Goal: Transaction & Acquisition: Book appointment/travel/reservation

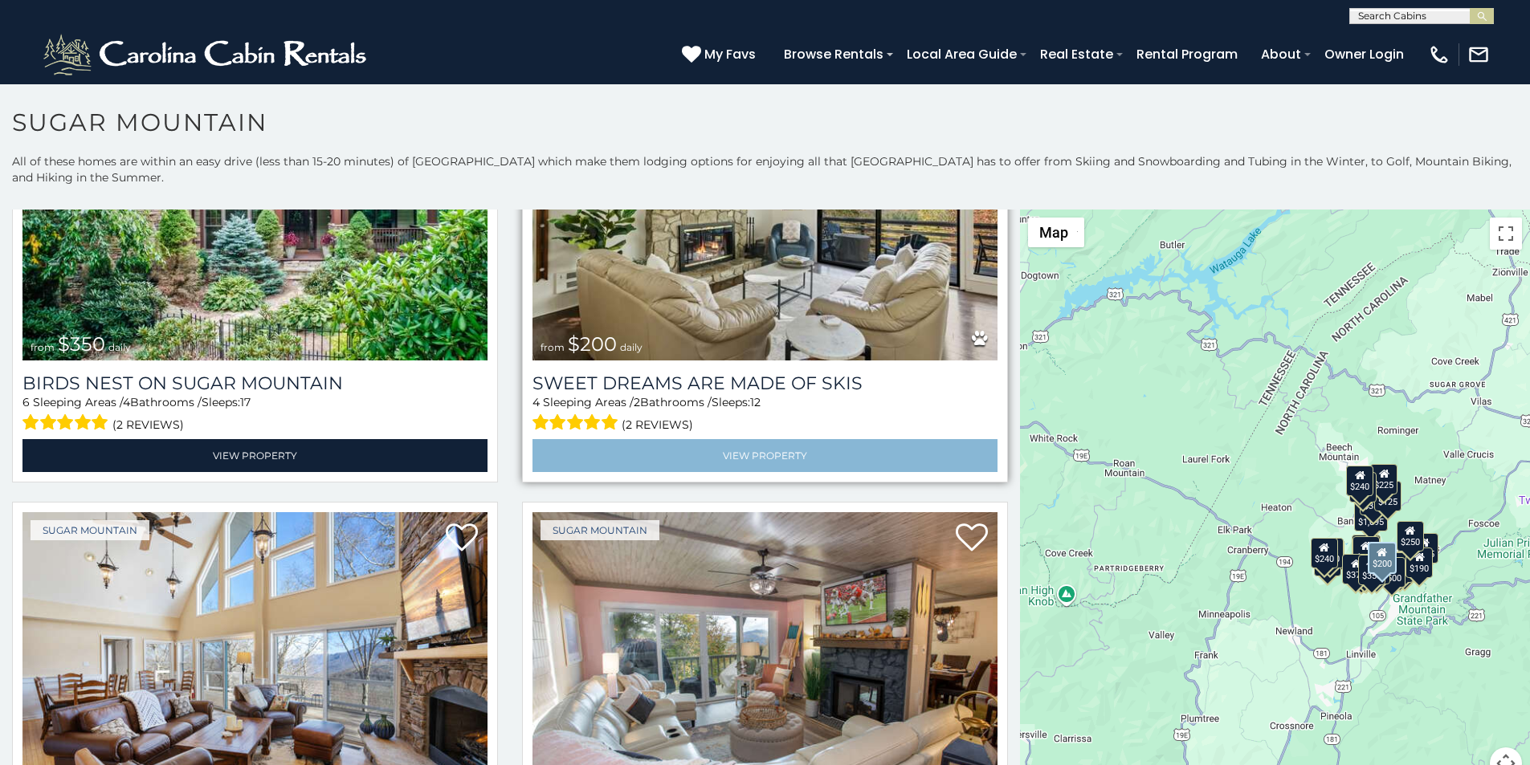
scroll to position [770, 0]
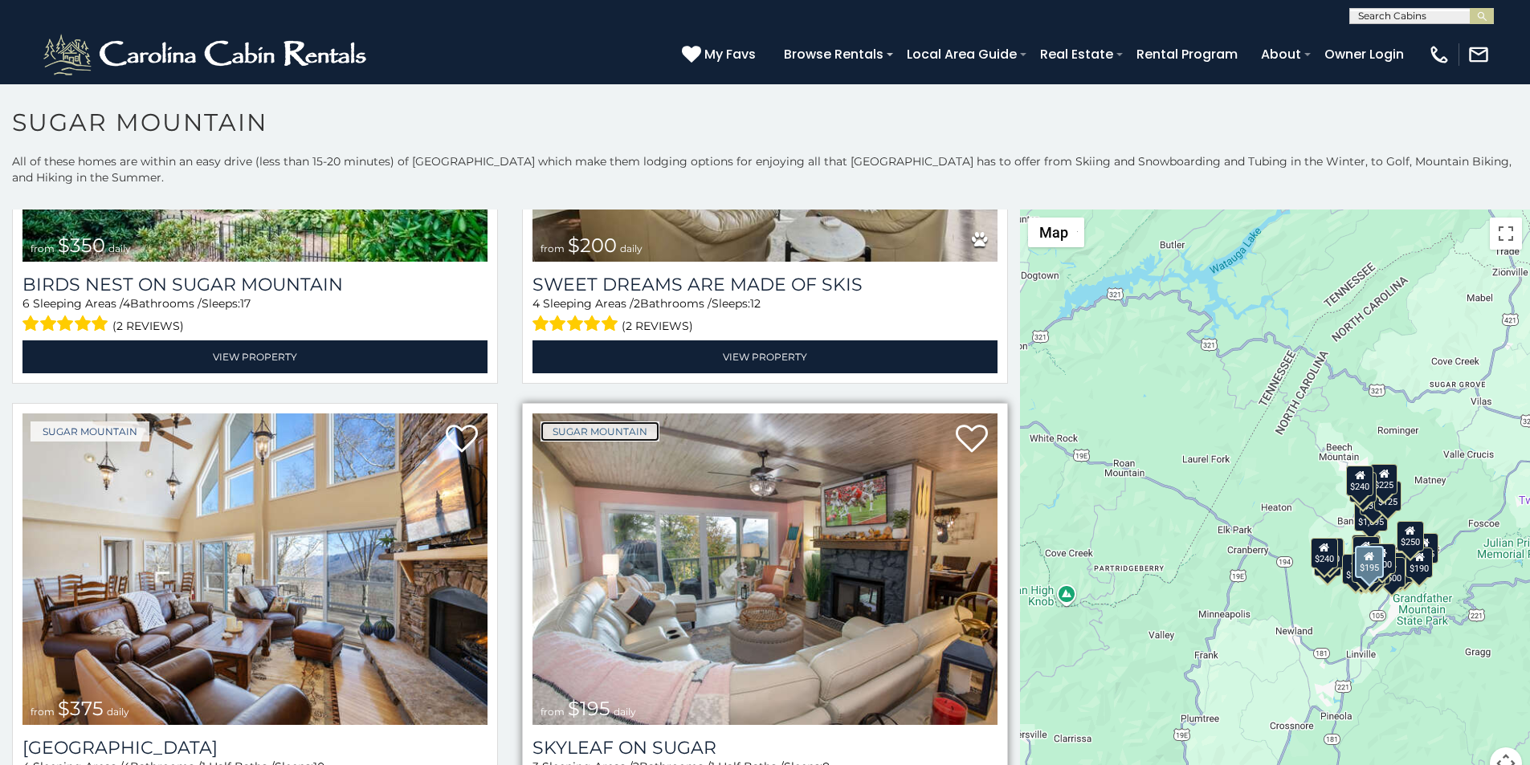
click at [557, 422] on link "Sugar Mountain" at bounding box center [600, 432] width 119 height 20
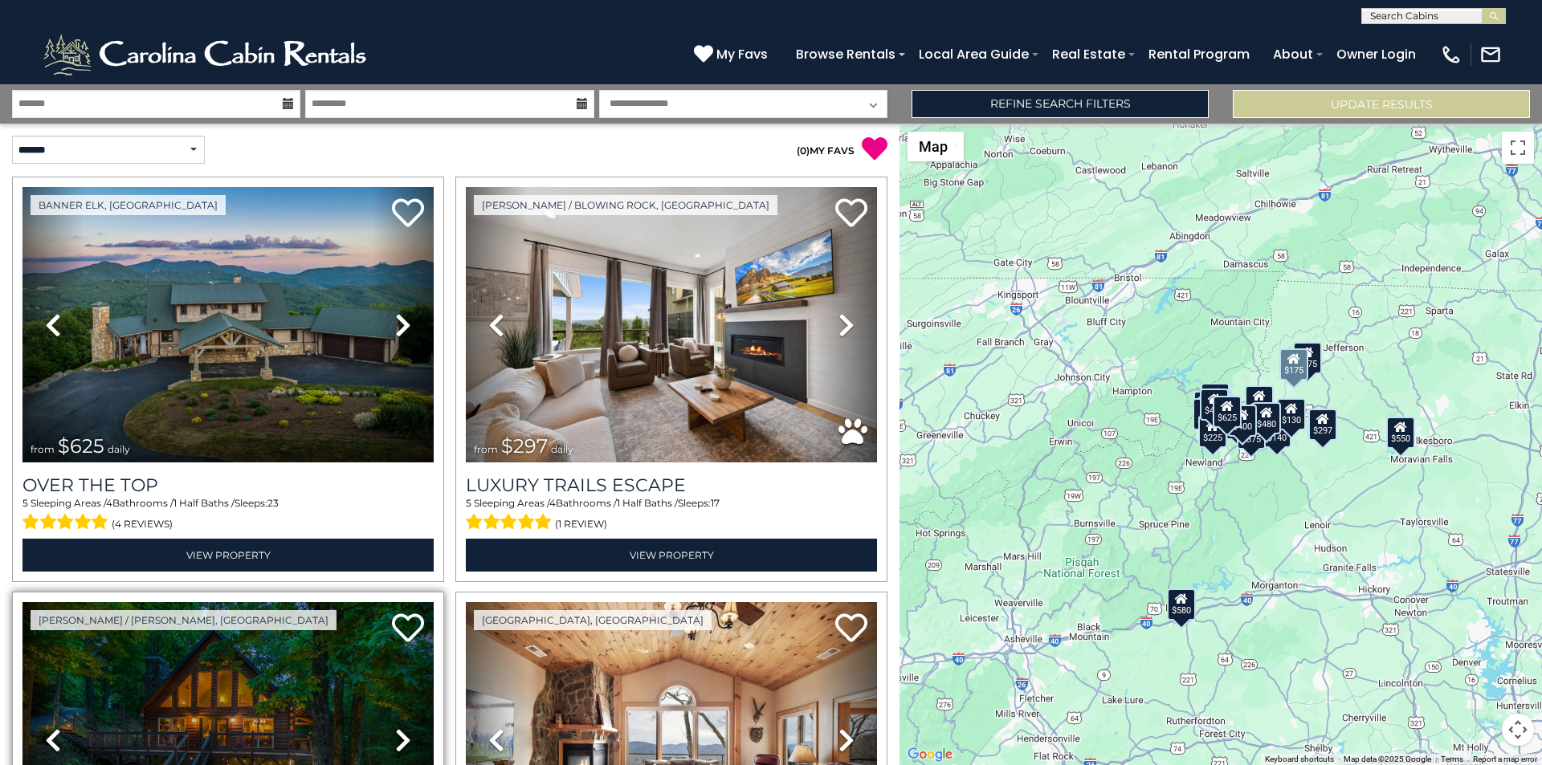
click at [29, 761] on link "Previous" at bounding box center [53, 740] width 62 height 276
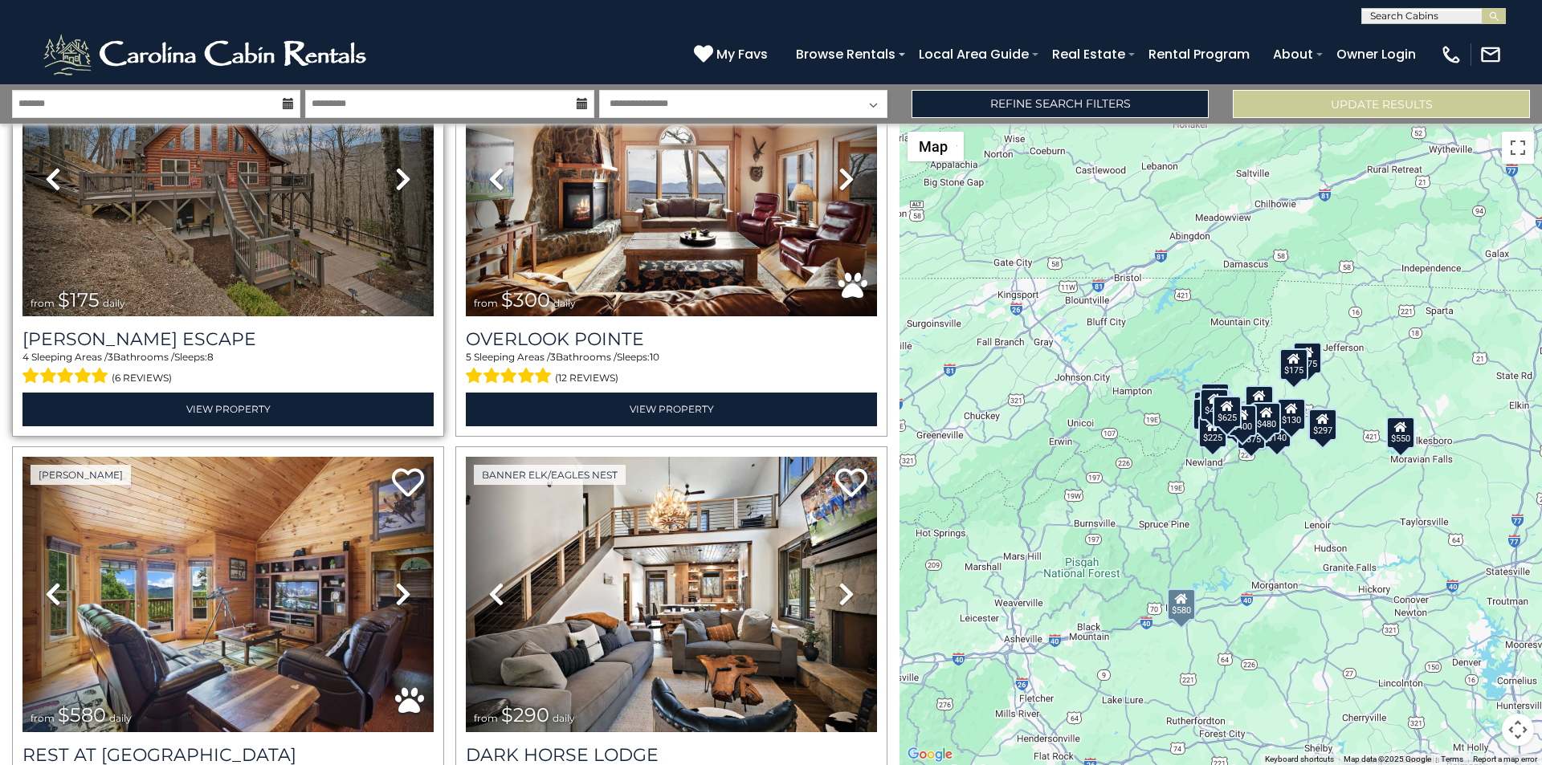
scroll to position [1123, 0]
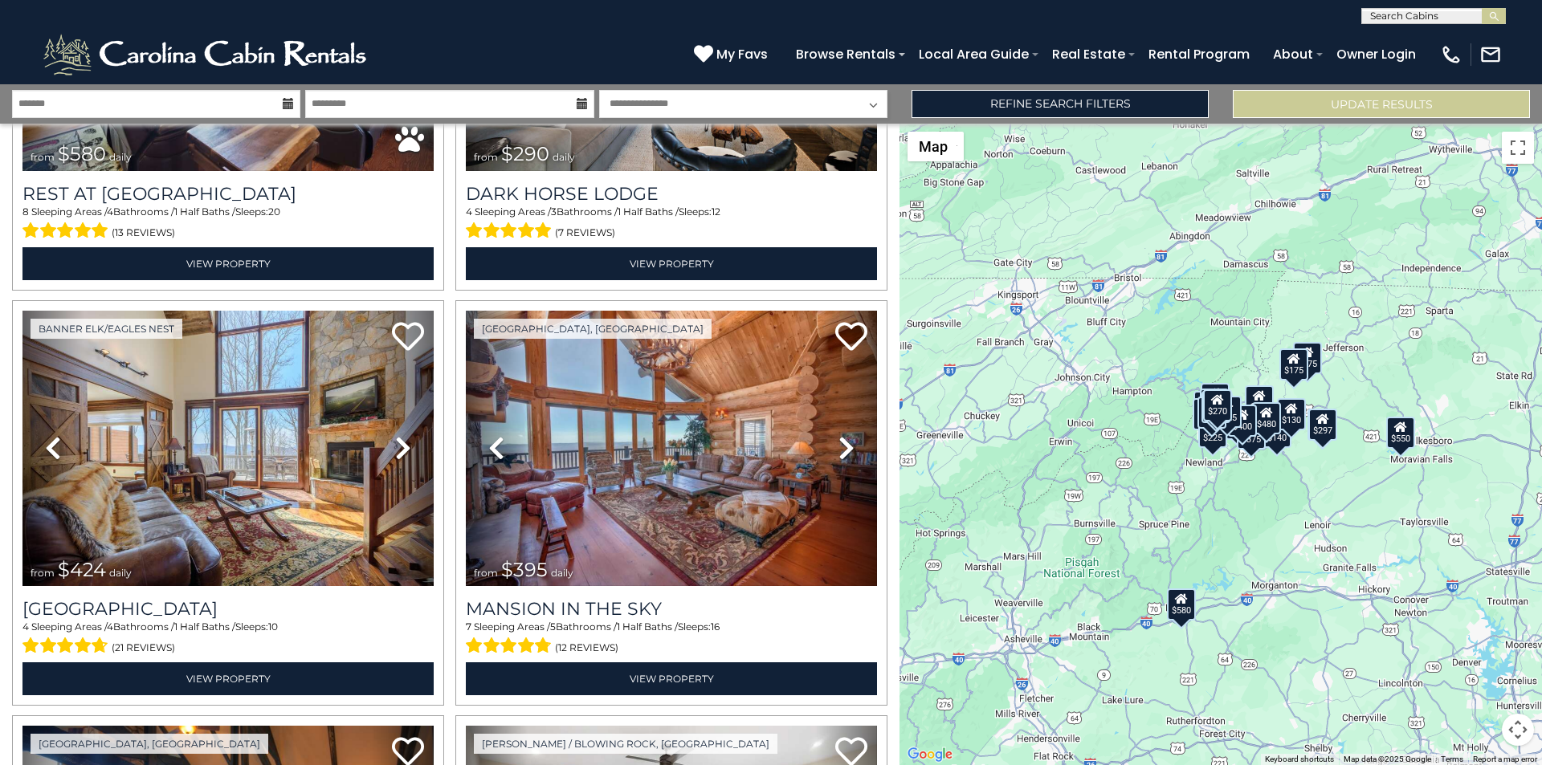
click at [1541, 501] on div "$625 $297 $175 $300 $580 $290 $424 $395 $270 $185 $230 $550 $349 $230 $160 $325…" at bounding box center [1221, 445] width 643 height 642
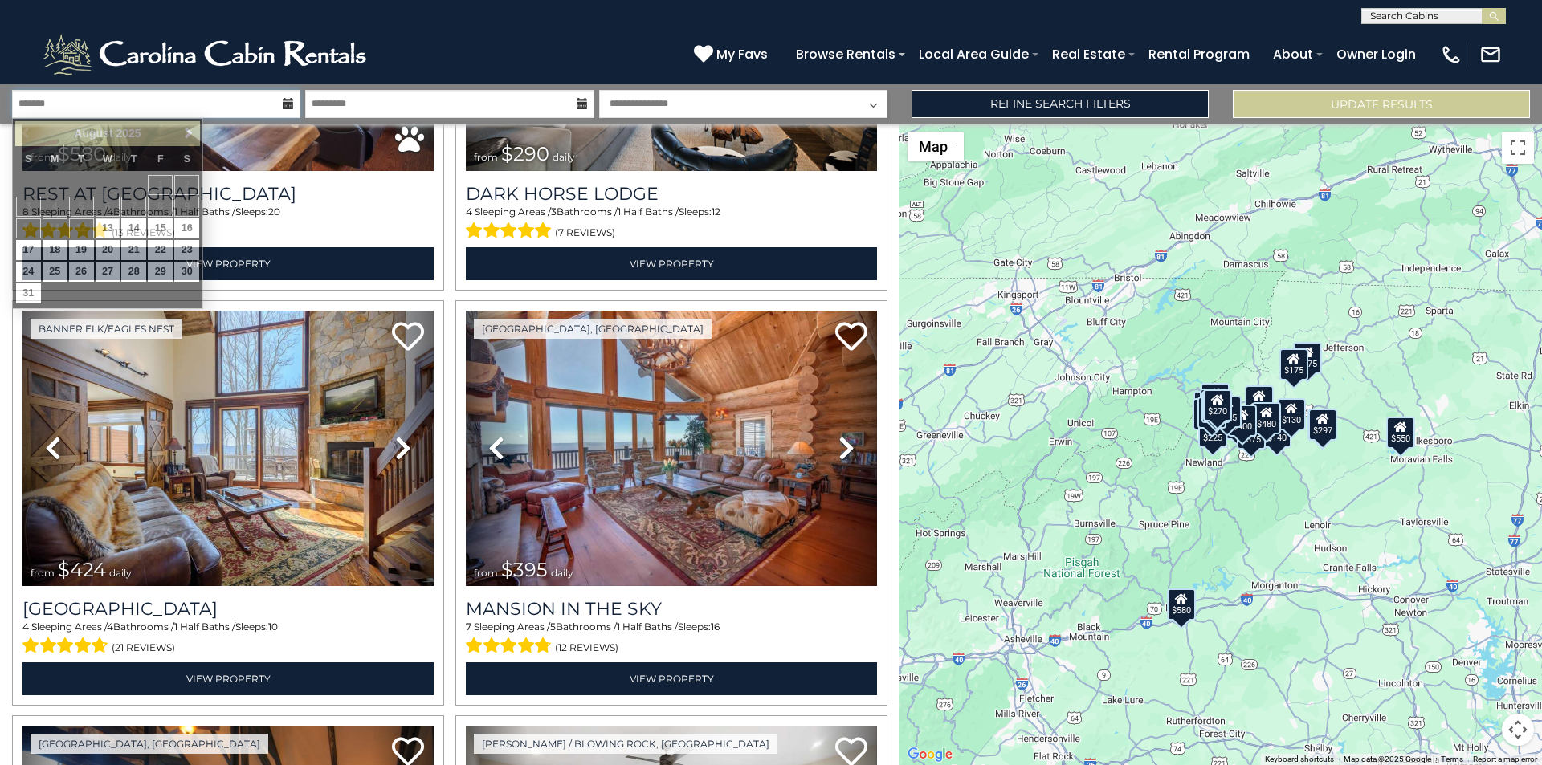
click at [69, 98] on input "text" at bounding box center [156, 104] width 288 height 28
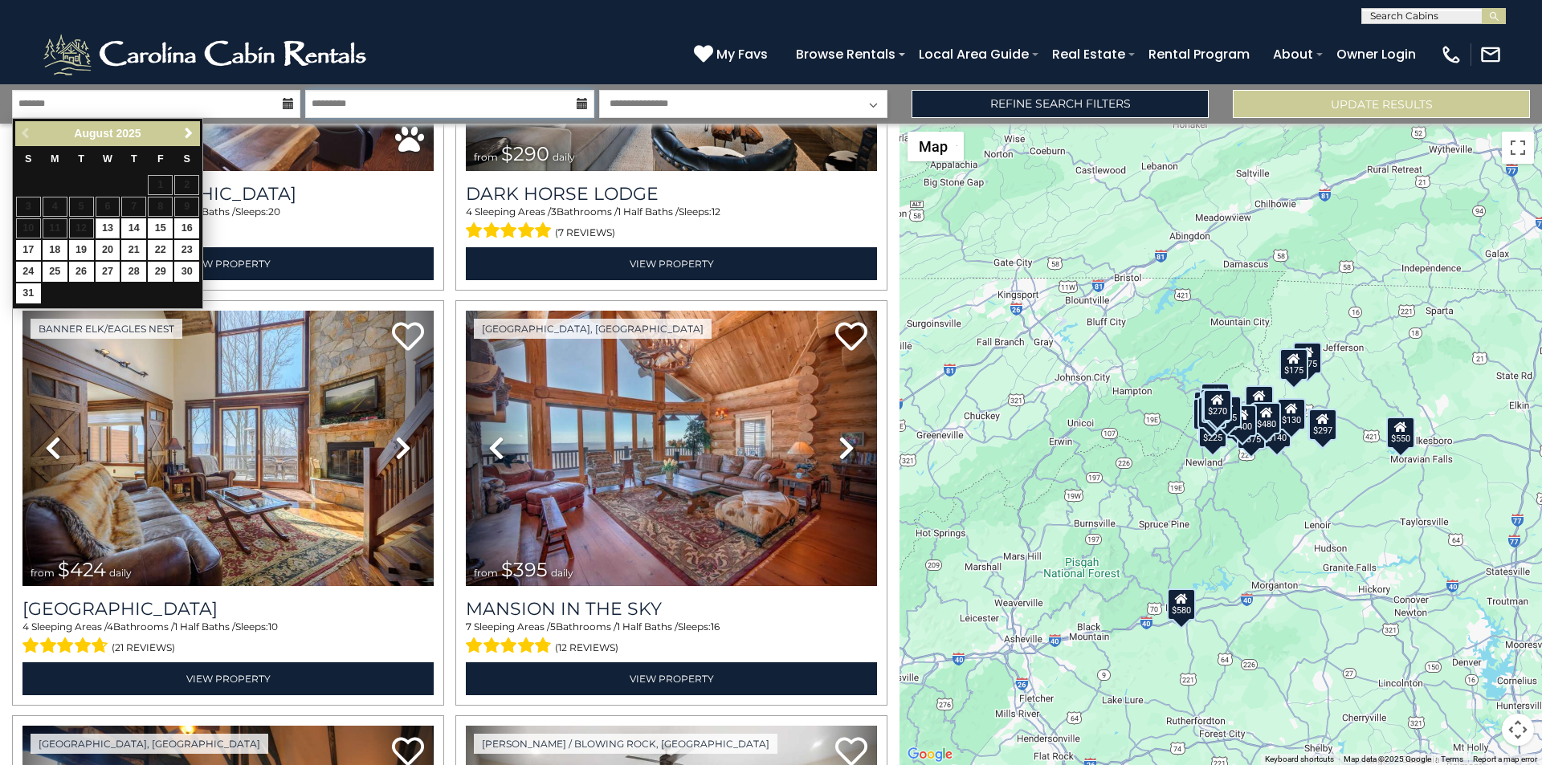
click at [334, 93] on input "text" at bounding box center [449, 104] width 288 height 28
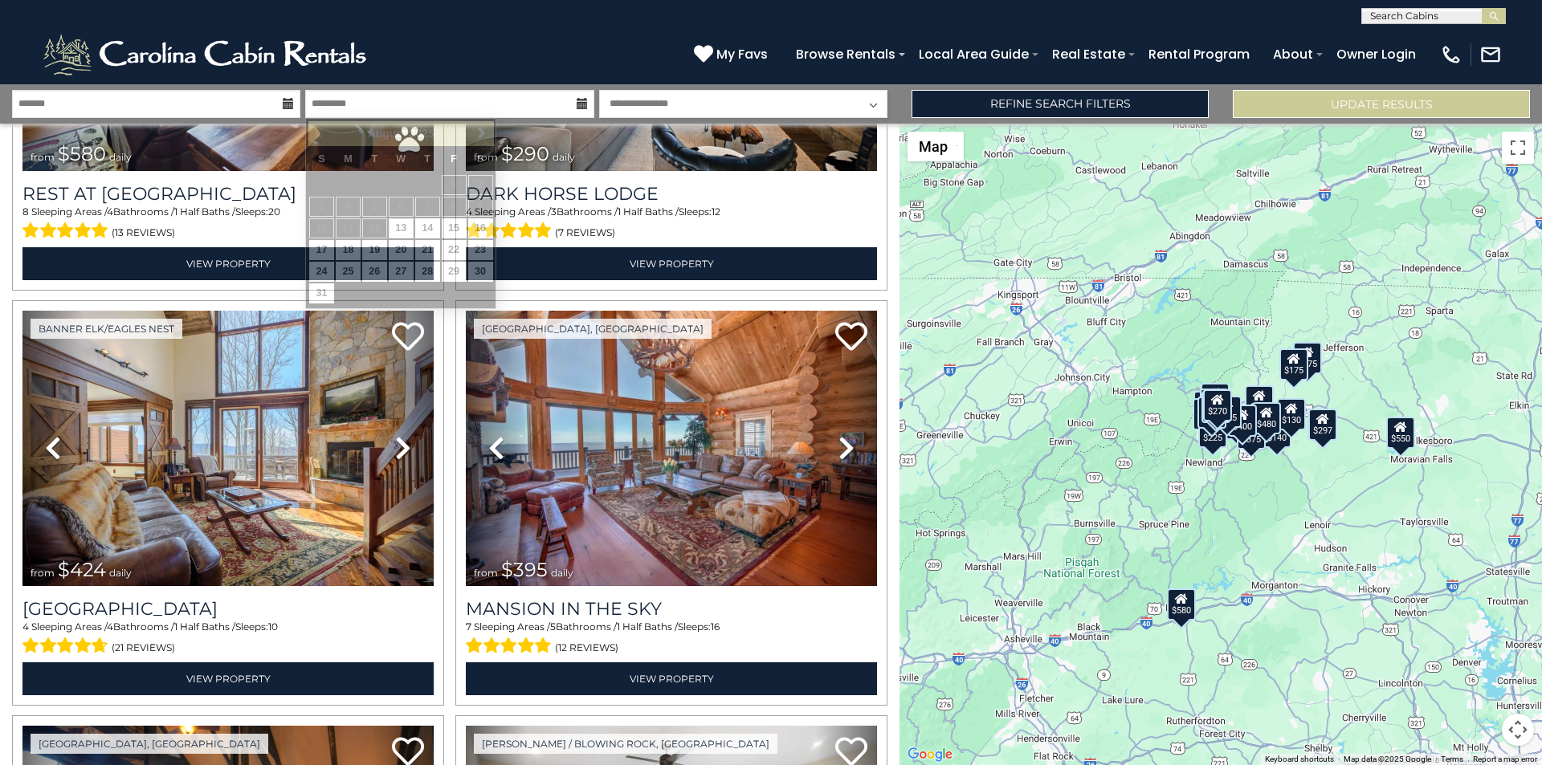
click at [658, 96] on select "**********" at bounding box center [743, 104] width 288 height 28
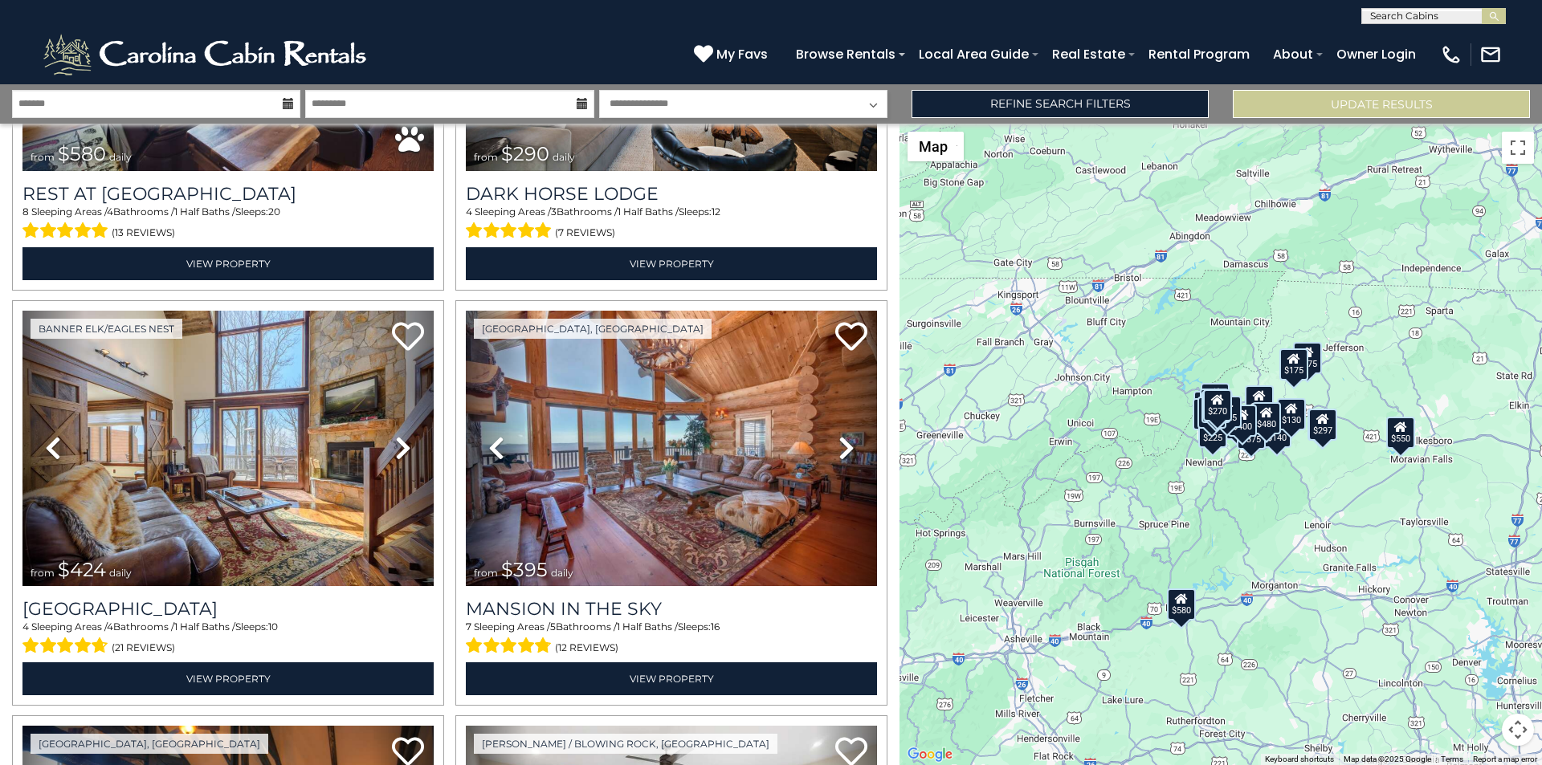
select select "*"
click at [599, 90] on select "**********" at bounding box center [743, 104] width 288 height 28
click at [96, 144] on div "from $580 daily" at bounding box center [85, 154] width 109 height 21
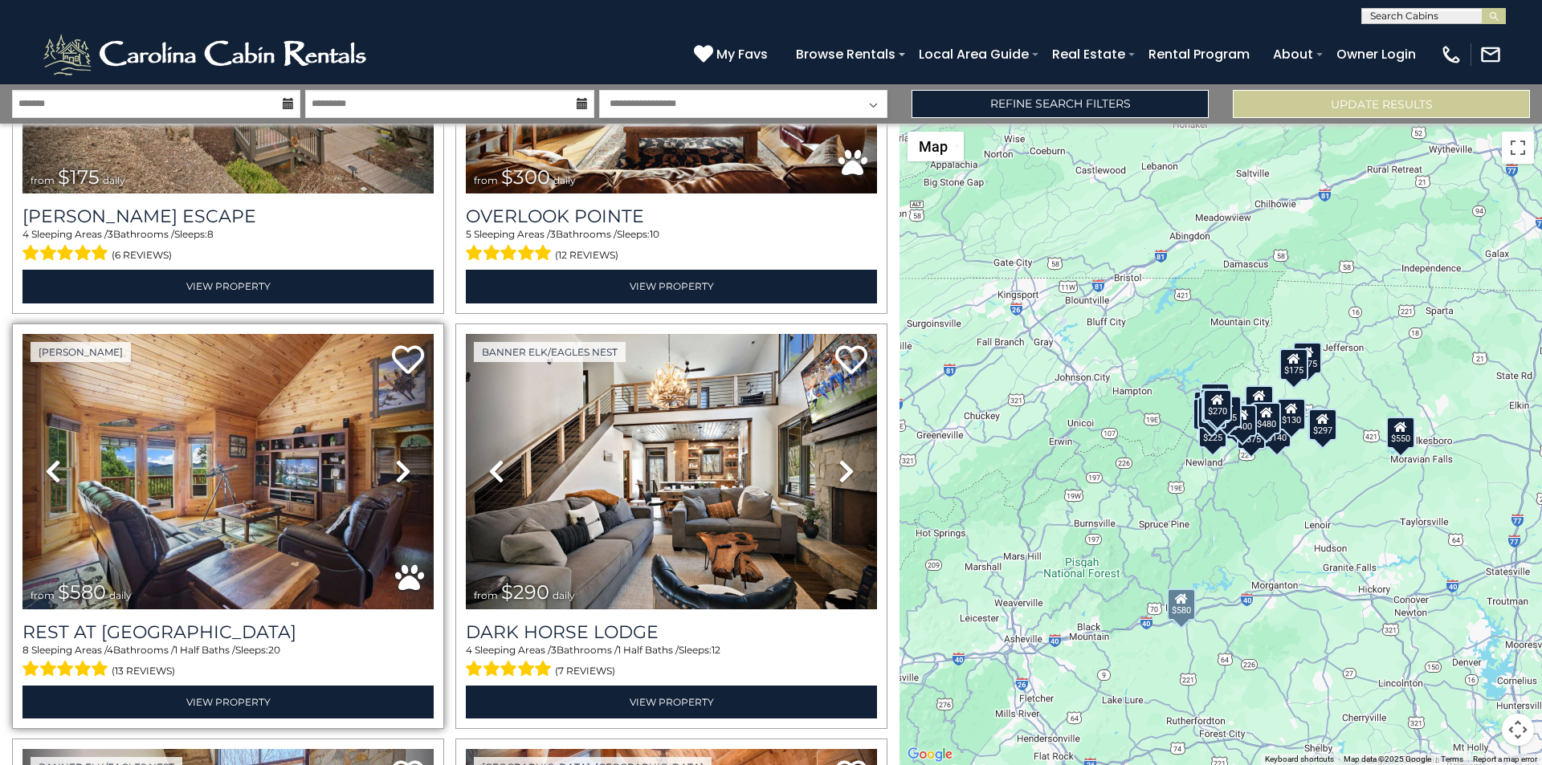
scroll to position [483, 0]
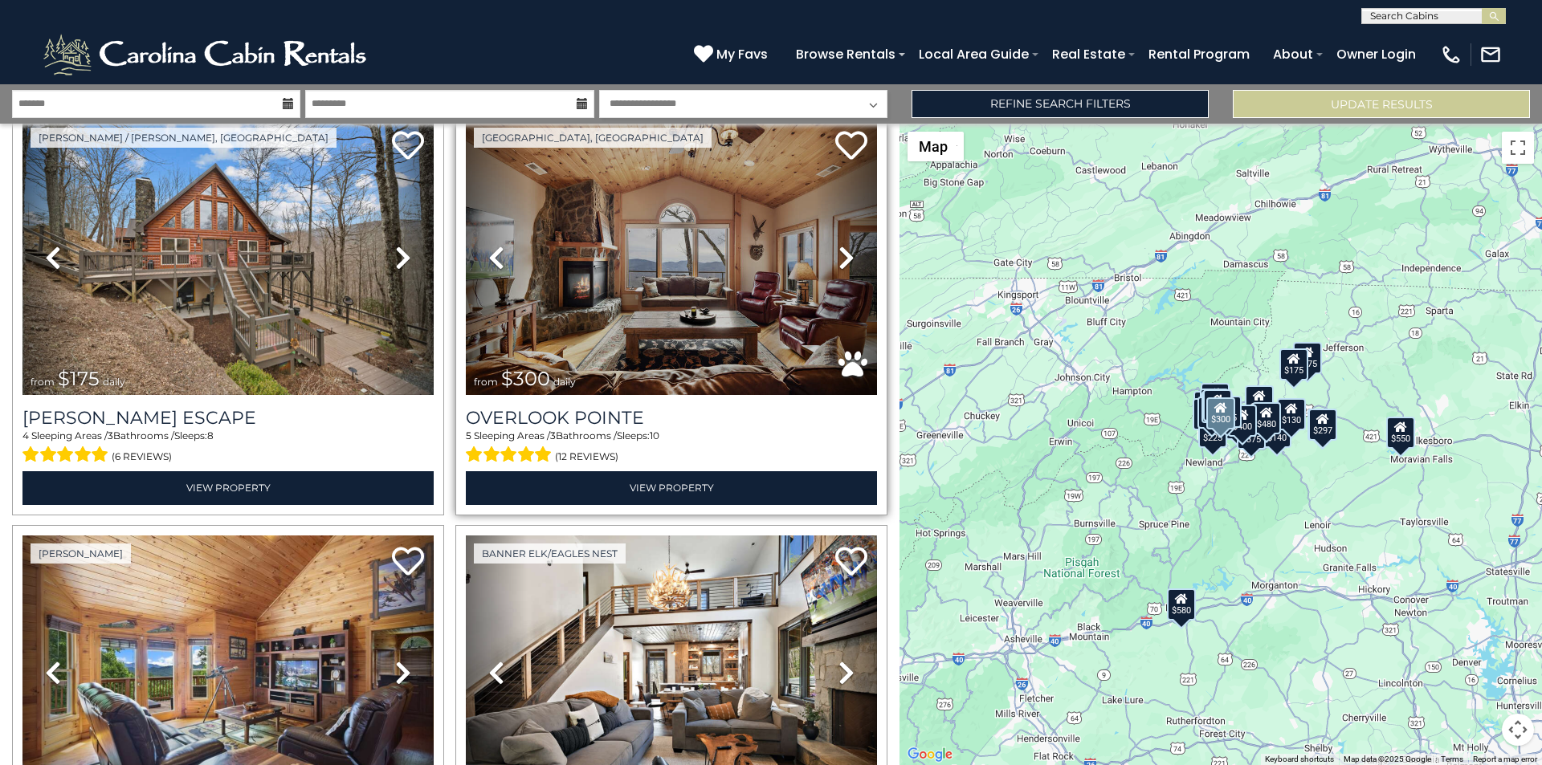
click at [468, 144] on link "Previous" at bounding box center [497, 258] width 62 height 276
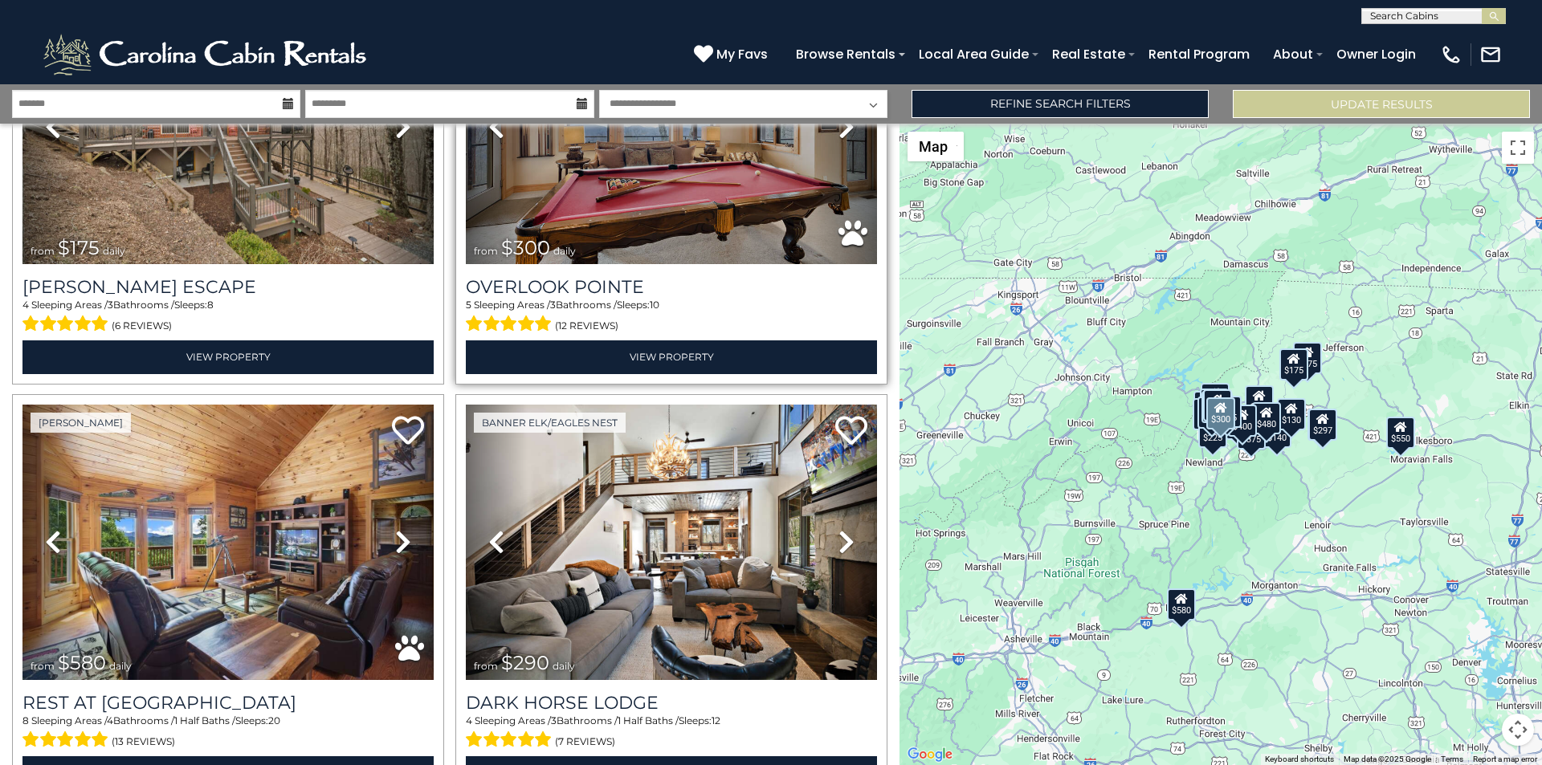
scroll to position [617, 0]
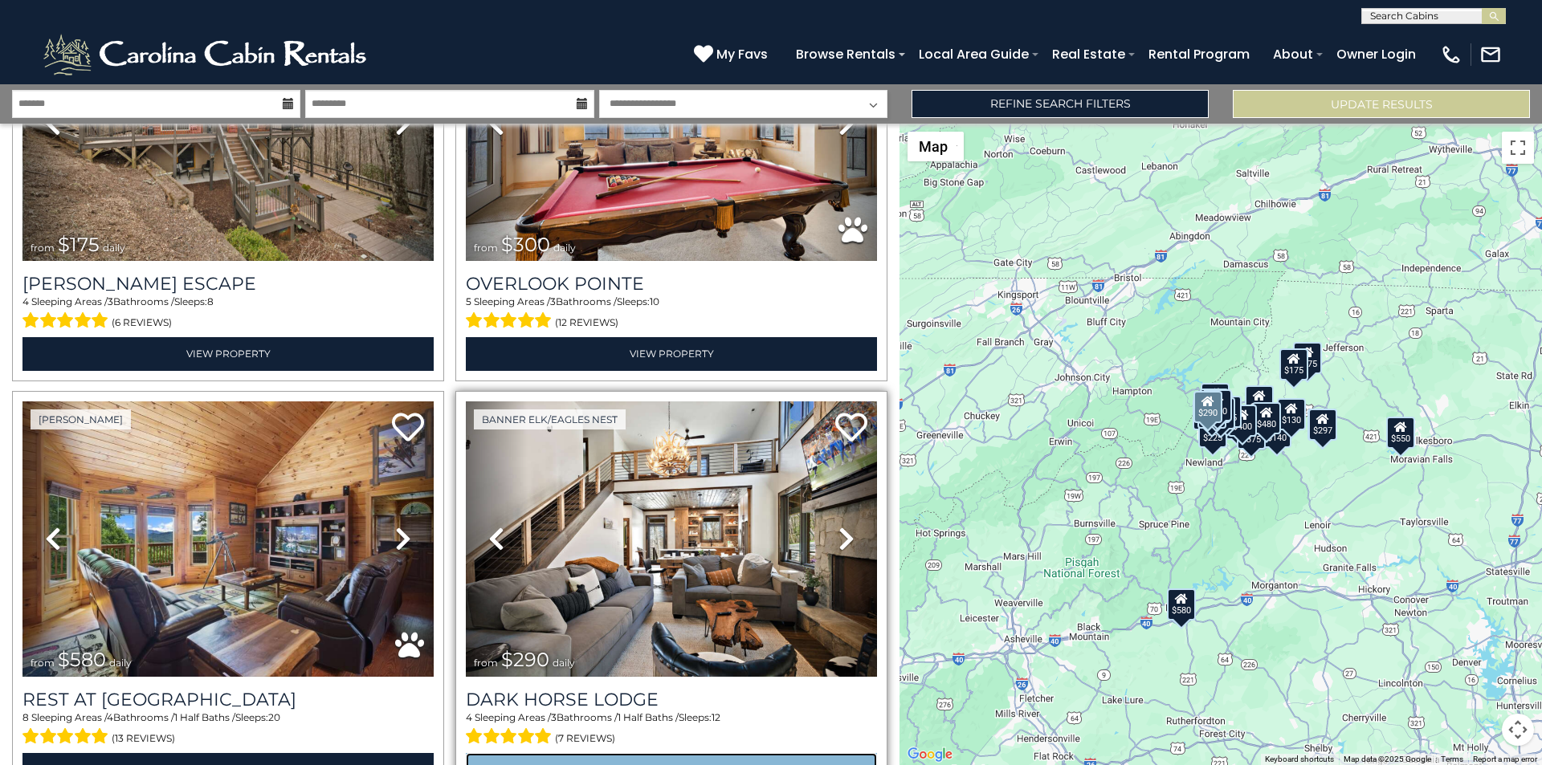
click at [468, 761] on link "View Property" at bounding box center [671, 769] width 411 height 33
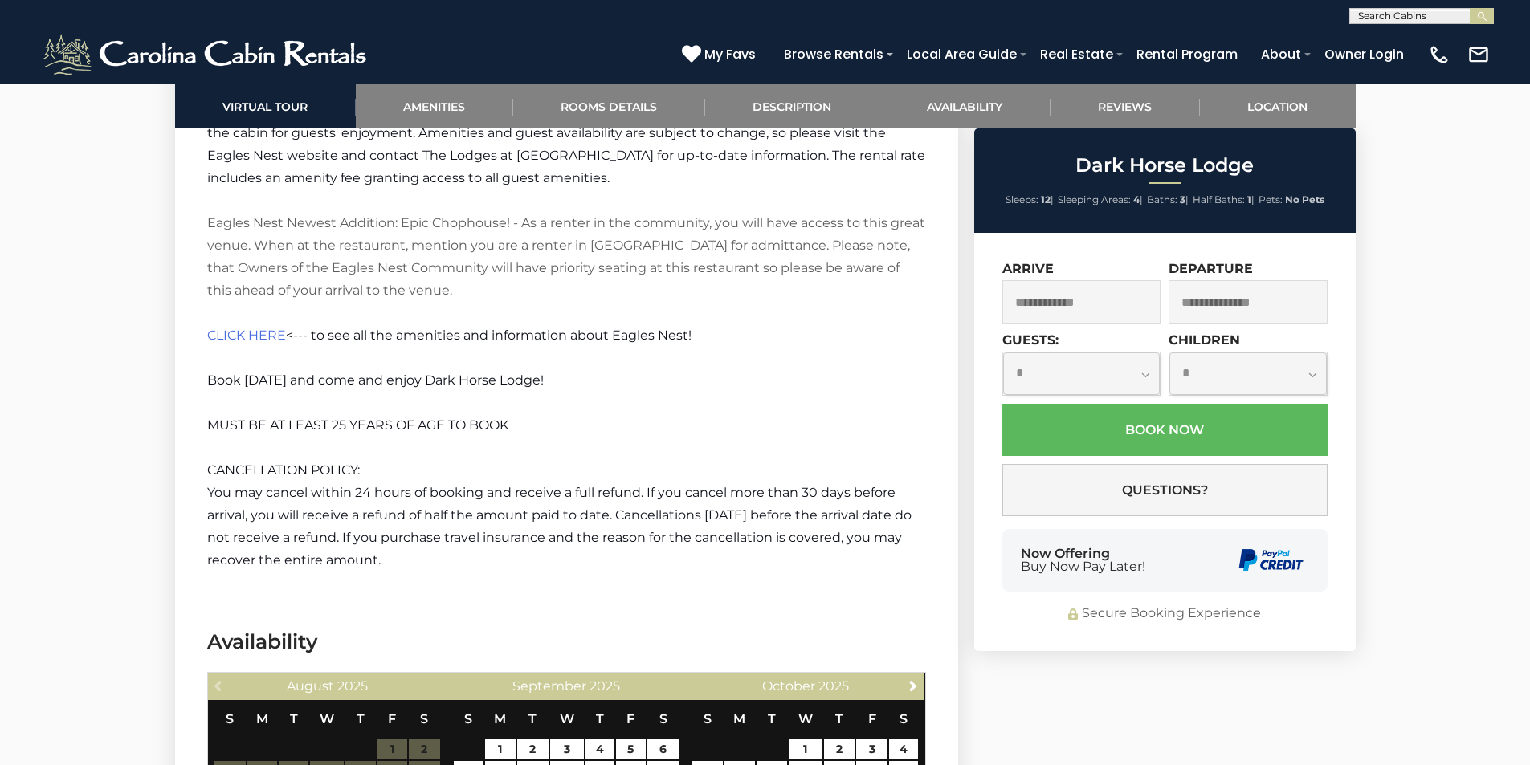
scroll to position [2945, 0]
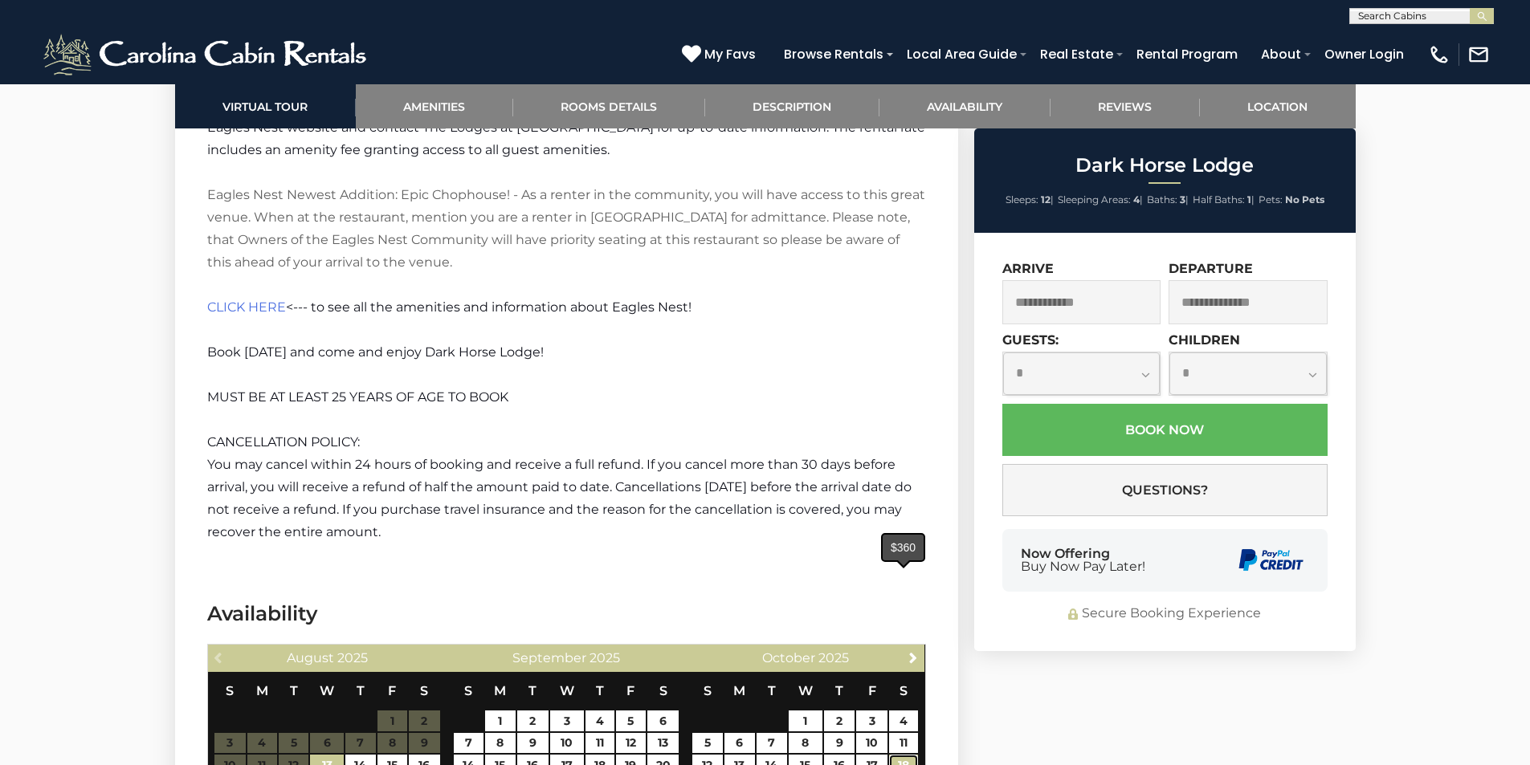
click at [892, 755] on link "18" at bounding box center [903, 765] width 29 height 21
type input "**********"
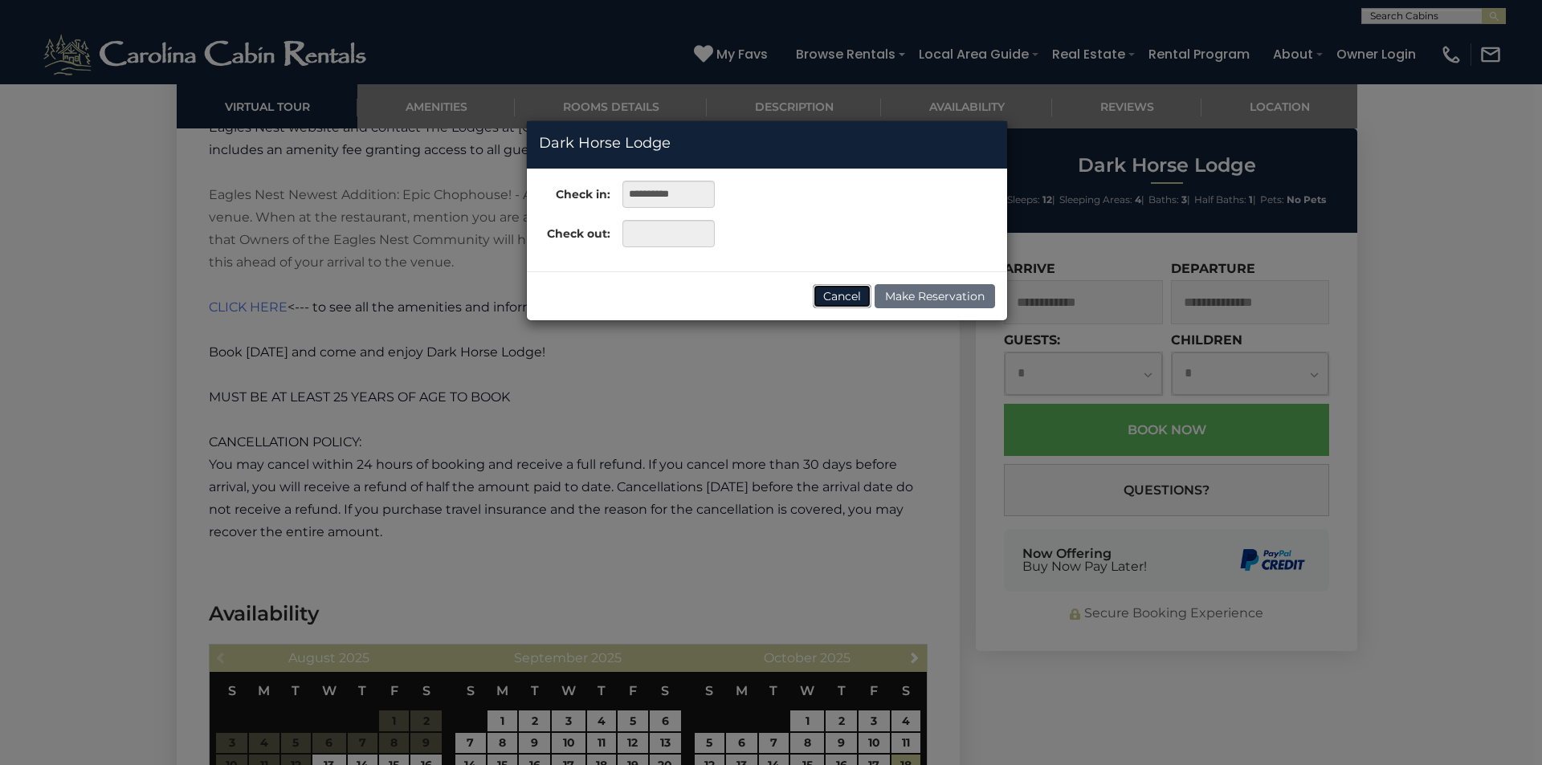
click at [843, 296] on button "Cancel" at bounding box center [842, 296] width 59 height 24
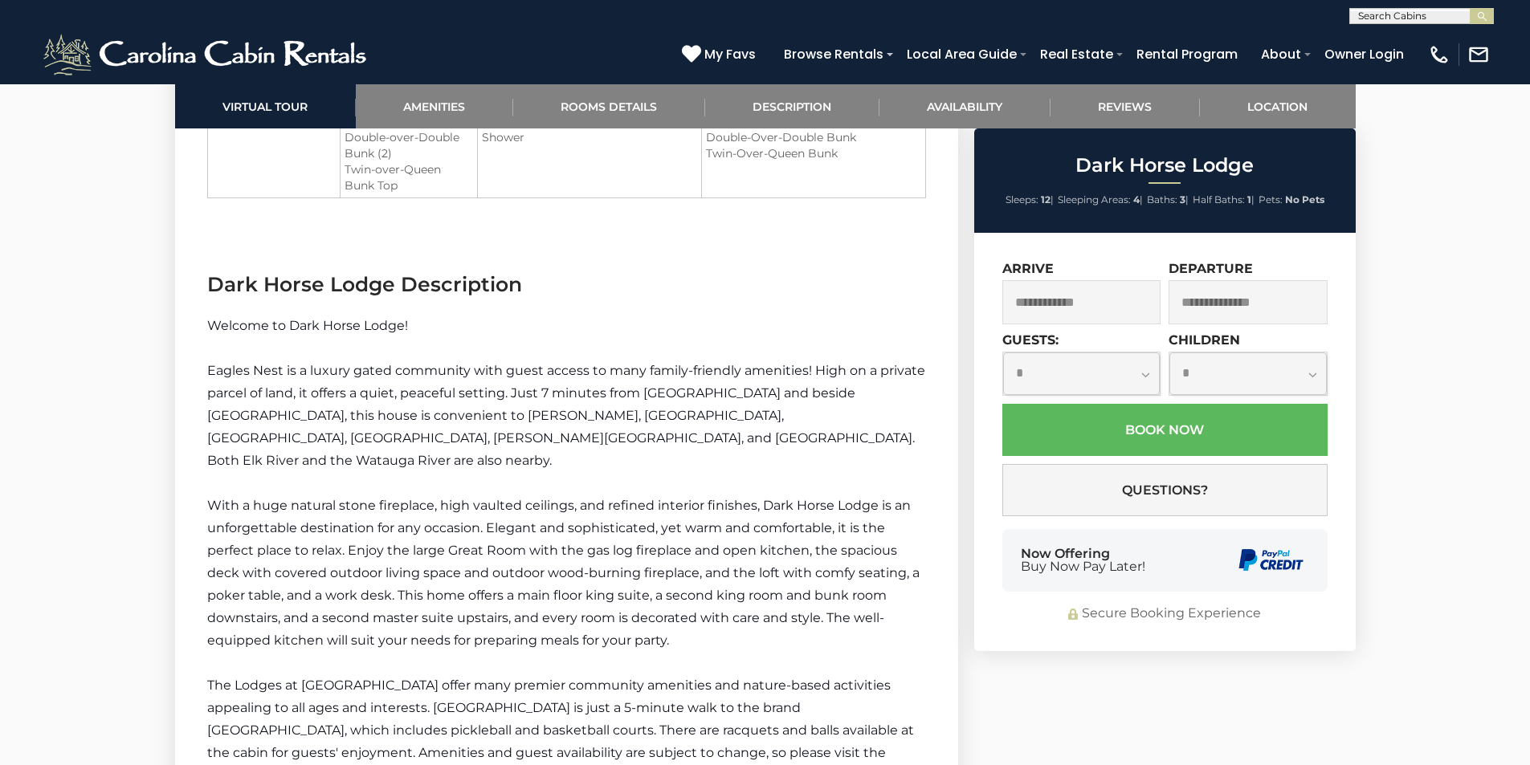
scroll to position [2309, 0]
